Goal: Transaction & Acquisition: Purchase product/service

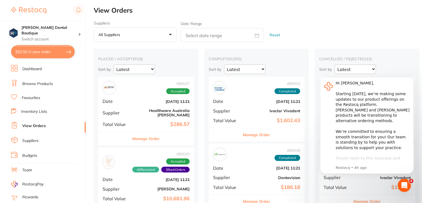
click at [30, 81] on link "Browse Products" at bounding box center [37, 84] width 31 height 6
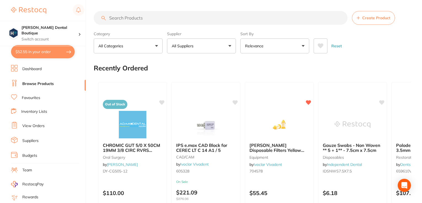
click at [146, 17] on input "search" at bounding box center [221, 18] width 254 height 14
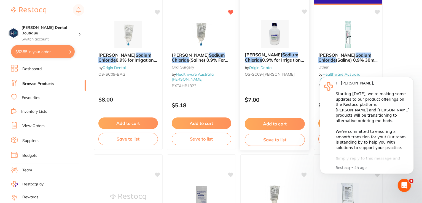
scroll to position [413, 0]
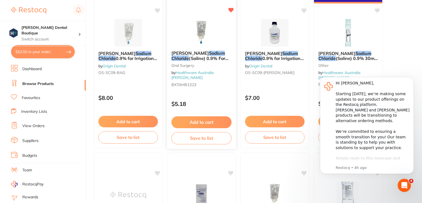
type input "sodium chloride"
click at [214, 24] on img at bounding box center [201, 32] width 36 height 28
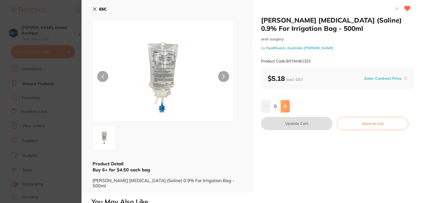
click at [284, 104] on icon at bounding box center [285, 106] width 4 height 4
click at [284, 107] on icon at bounding box center [285, 106] width 4 height 4
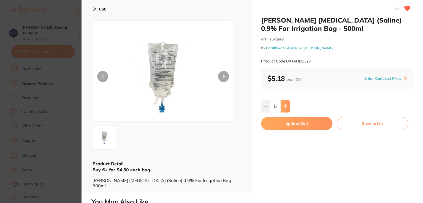
click at [284, 107] on icon at bounding box center [285, 106] width 4 height 4
click at [285, 106] on icon at bounding box center [286, 107] width 4 height 4
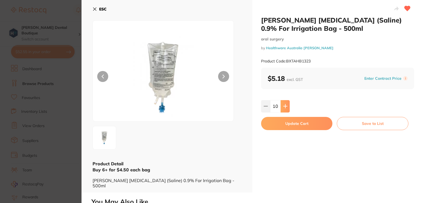
click at [285, 106] on icon at bounding box center [286, 107] width 4 height 4
click at [285, 105] on icon at bounding box center [286, 107] width 4 height 4
type input "14"
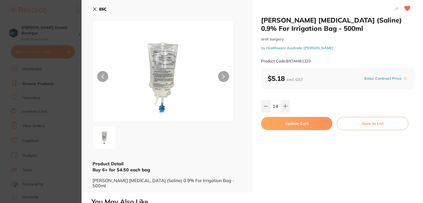
click at [280, 124] on button "Update Cart" at bounding box center [296, 123] width 71 height 13
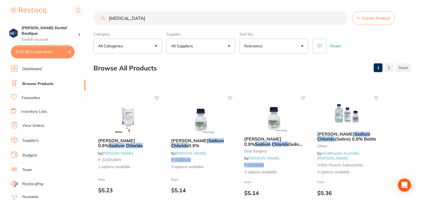
scroll to position [413, 0]
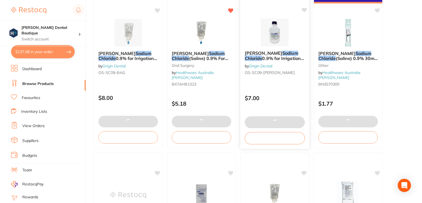
type textarea "Please apply Buy 5, get 1 free promo"
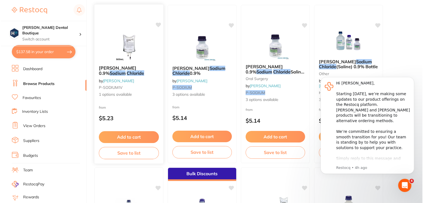
scroll to position [0, 0]
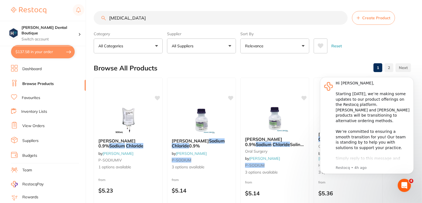
click at [44, 50] on button "$137.58 in your order" at bounding box center [43, 51] width 64 height 13
checkbox input "true"
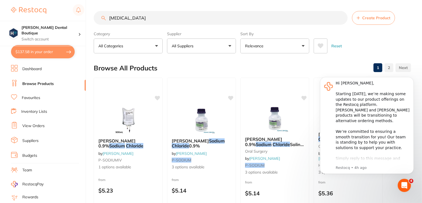
checkbox input "true"
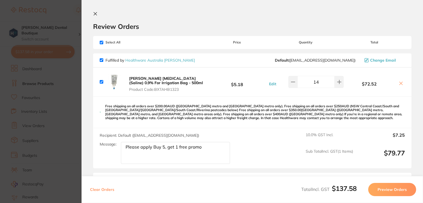
click at [377, 190] on button "Preview Orders" at bounding box center [392, 189] width 48 height 13
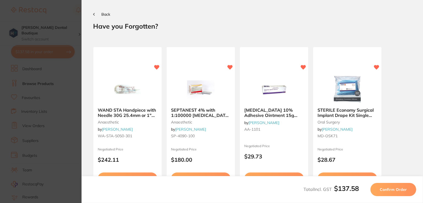
click at [390, 185] on button "Confirm Order" at bounding box center [394, 189] width 46 height 13
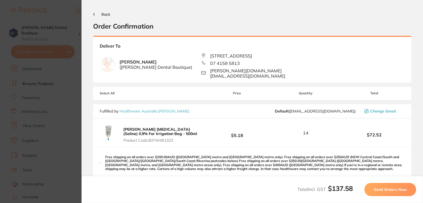
click at [370, 190] on button "Send Orders Now" at bounding box center [391, 189] width 52 height 13
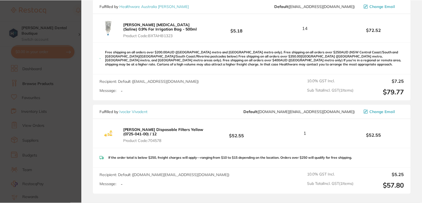
scroll to position [13, 0]
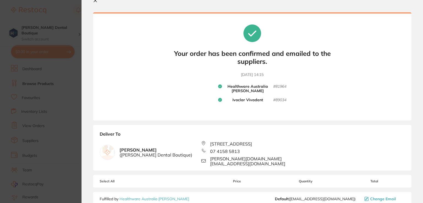
click at [95, 2] on icon at bounding box center [95, 0] width 4 height 4
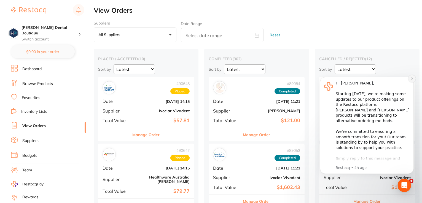
click at [413, 77] on icon "Dismiss notification" at bounding box center [411, 78] width 3 height 3
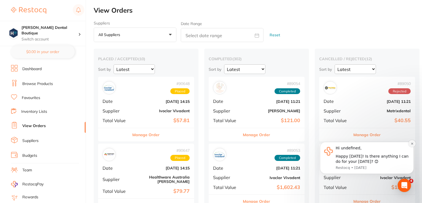
click at [410, 144] on button "Dismiss notification" at bounding box center [411, 143] width 7 height 7
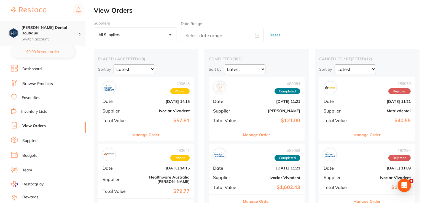
click at [47, 37] on p "Switch account" at bounding box center [49, 40] width 57 height 6
click at [196, 27] on div "Date Range" at bounding box center [222, 31] width 83 height 21
click at [38, 9] on img at bounding box center [28, 10] width 35 height 7
